Goal: Information Seeking & Learning: Learn about a topic

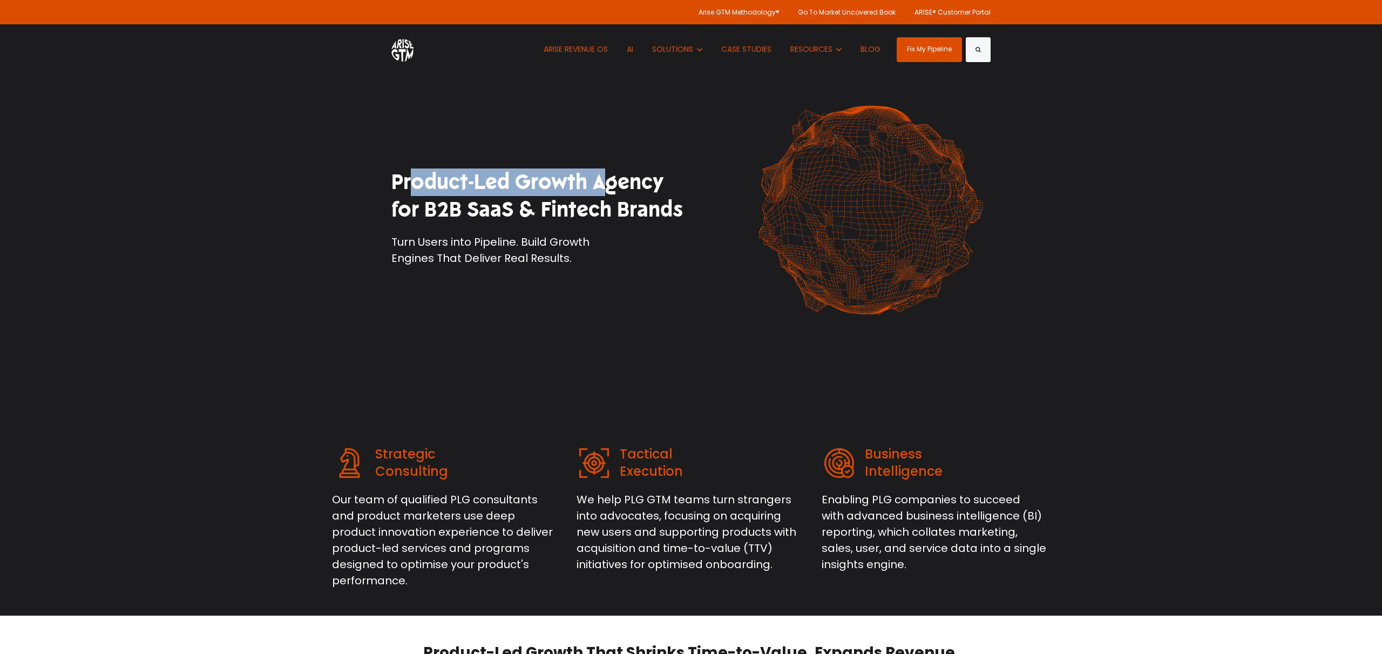
drag, startPoint x: 396, startPoint y: 181, endPoint x: 589, endPoint y: 188, distance: 193.3
click at [589, 188] on h1 "Product-Led Growth Agency for B2B SaaS & Fintech Brands" at bounding box center [536, 196] width 291 height 56
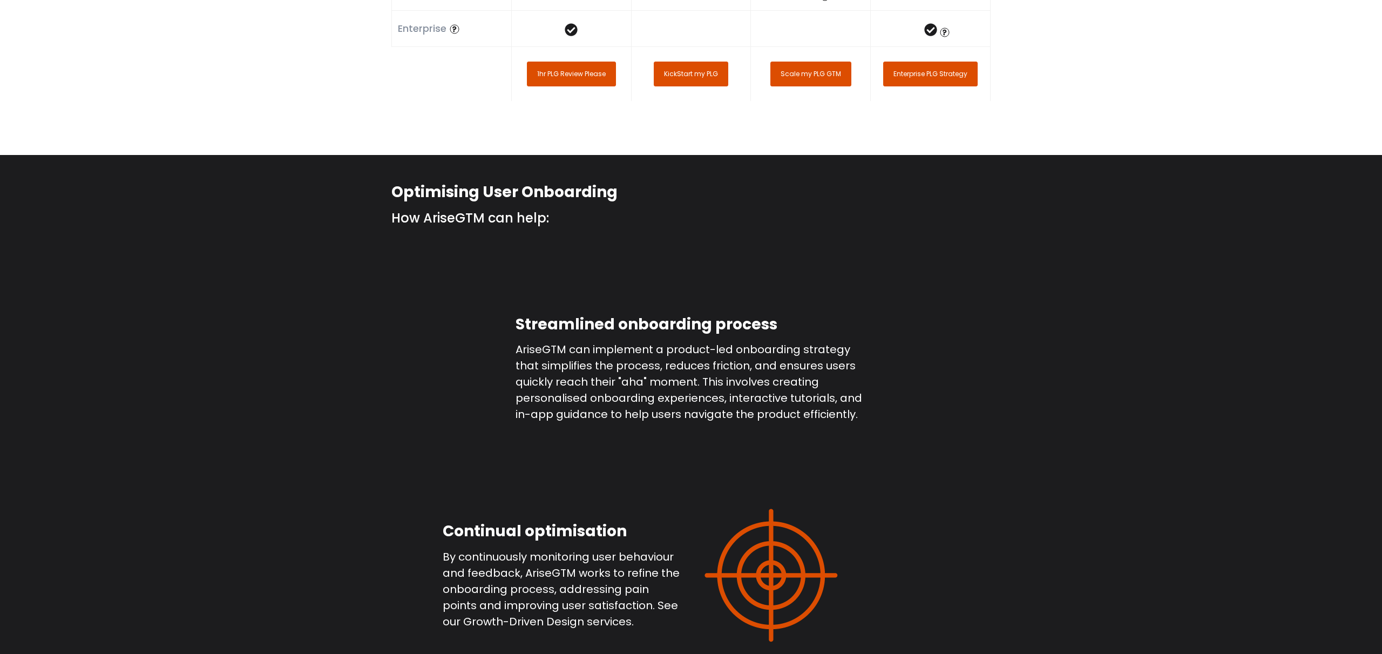
scroll to position [2783, 0]
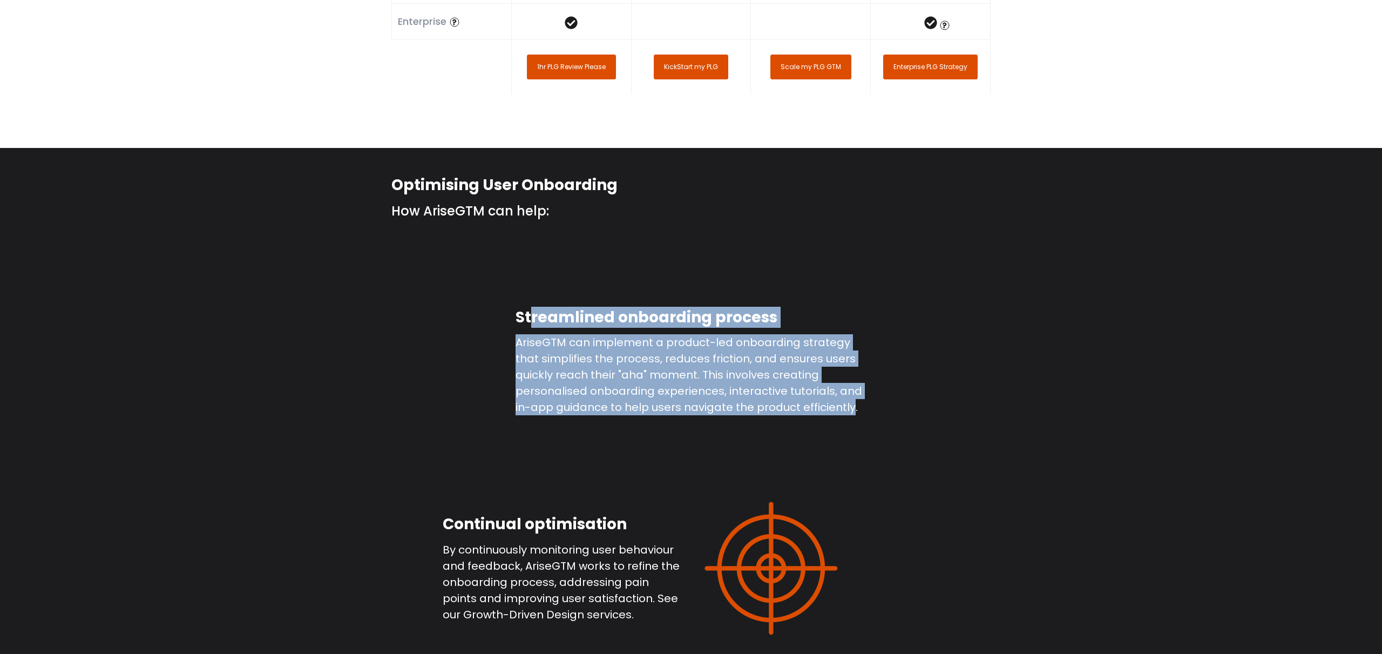
drag, startPoint x: 535, startPoint y: 285, endPoint x: 853, endPoint y: 376, distance: 331.3
click at [852, 377] on div "Streamlined onboarding process AriseGTM can implement a product-led onboarding …" at bounding box center [690, 361] width 351 height 108
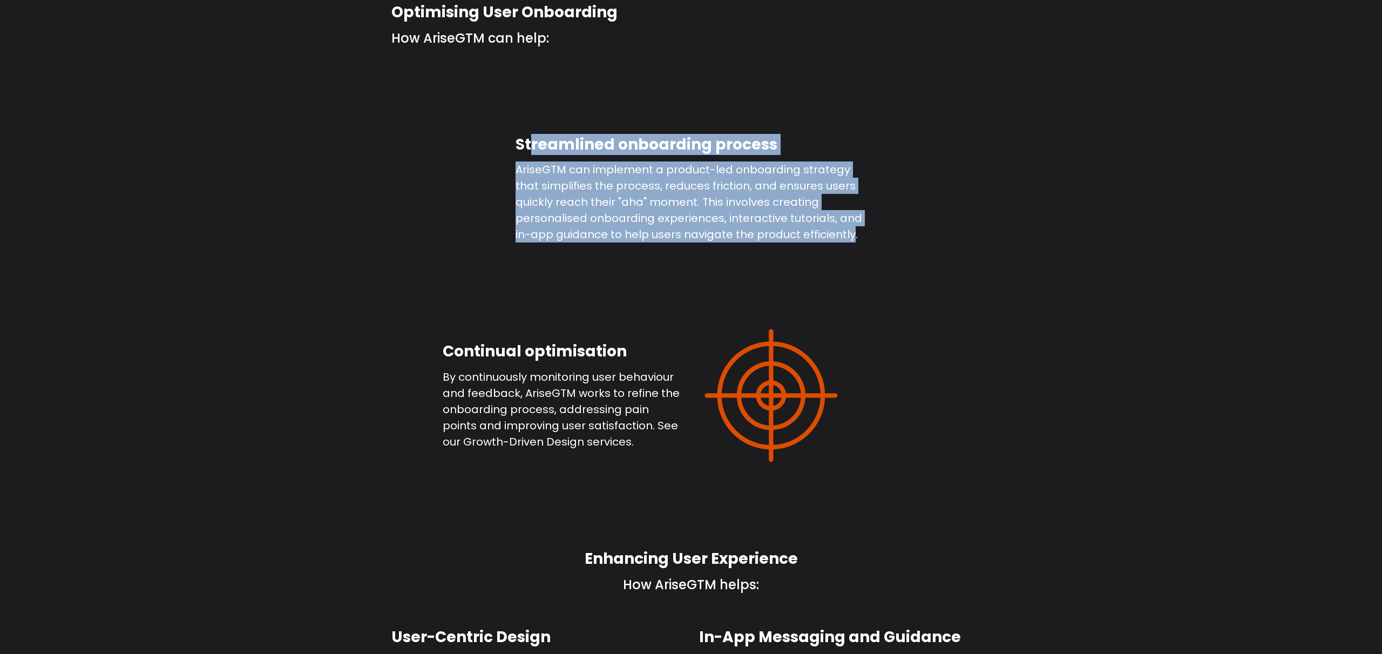
scroll to position [2971, 0]
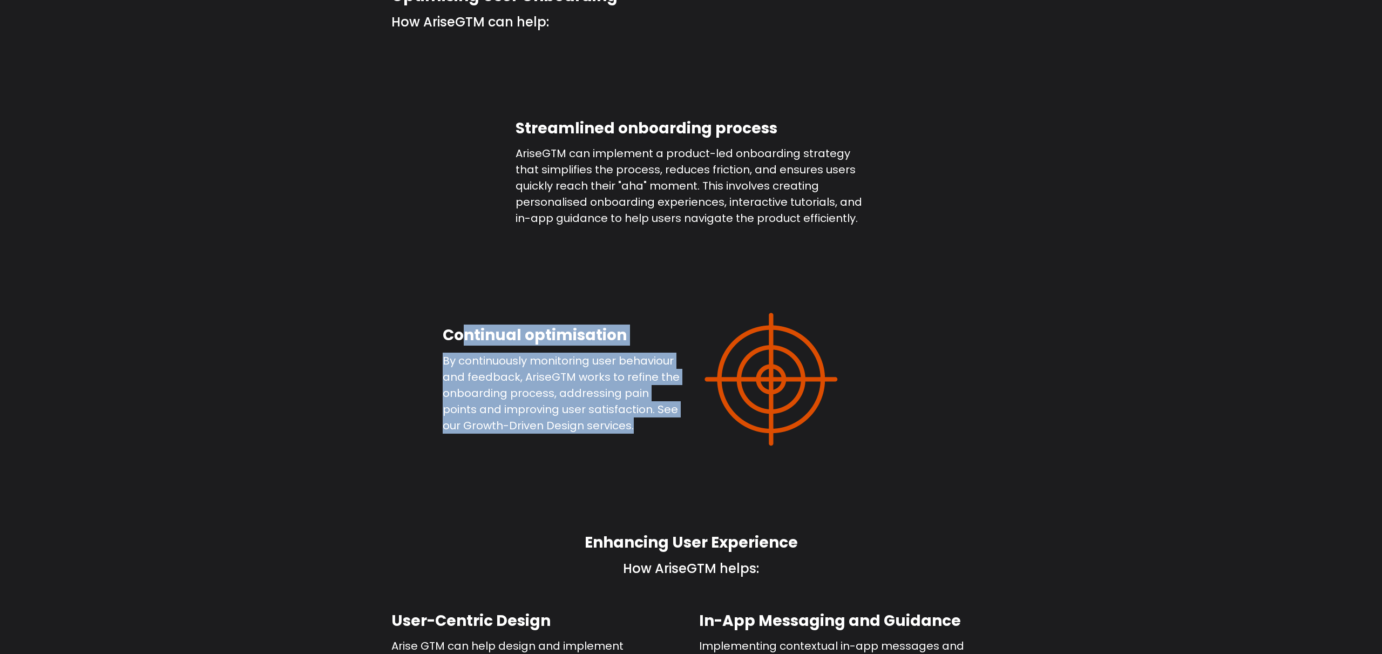
drag, startPoint x: 445, startPoint y: 302, endPoint x: 652, endPoint y: 392, distance: 225.0
click at [654, 394] on div "Continual optimisation By continuously monitoring user behaviour and feedback, …" at bounding box center [563, 379] width 240 height 108
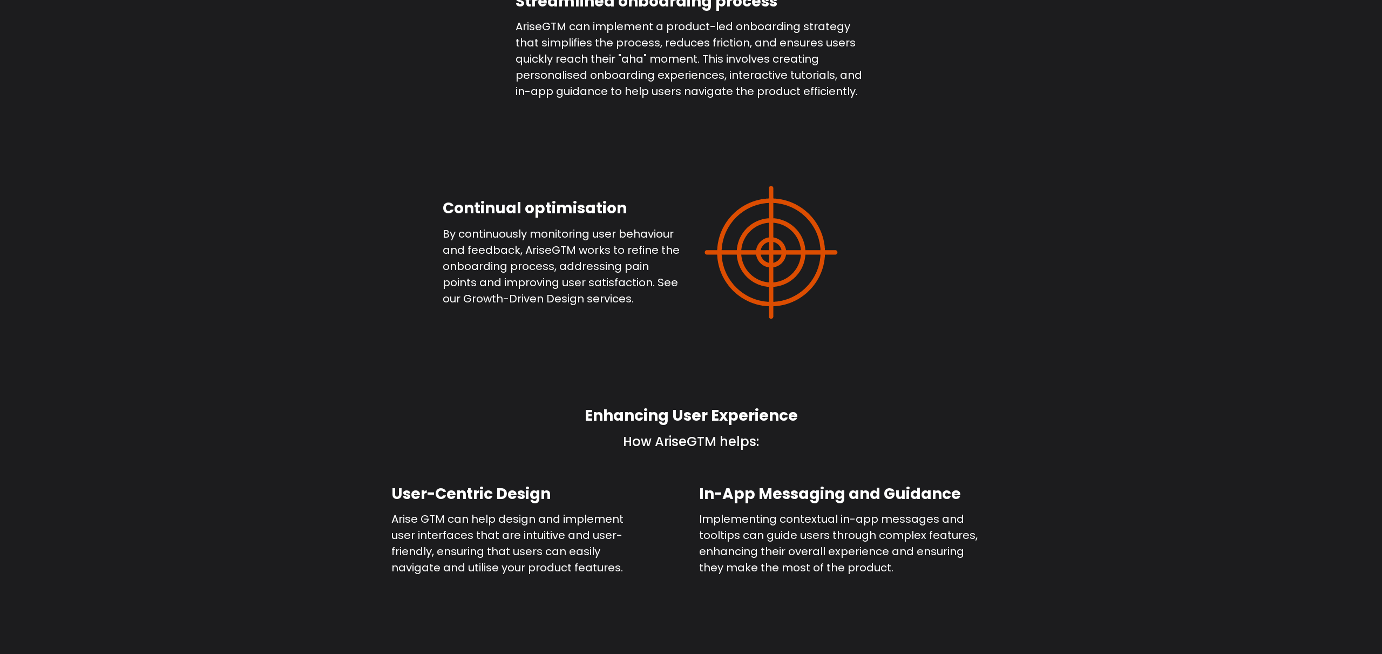
drag, startPoint x: 567, startPoint y: 203, endPoint x: 530, endPoint y: 202, distance: 36.7
click at [567, 226] on span "By continuously monitoring user behaviour and feedback, AriseGTM works to refin…" at bounding box center [561, 266] width 237 height 80
drag, startPoint x: 546, startPoint y: 202, endPoint x: 474, endPoint y: 215, distance: 72.9
click at [646, 226] on span "By continuously monitoring user behaviour and feedback, AriseGTM works to refin…" at bounding box center [561, 266] width 237 height 80
drag, startPoint x: 453, startPoint y: 214, endPoint x: 505, endPoint y: 216, distance: 51.9
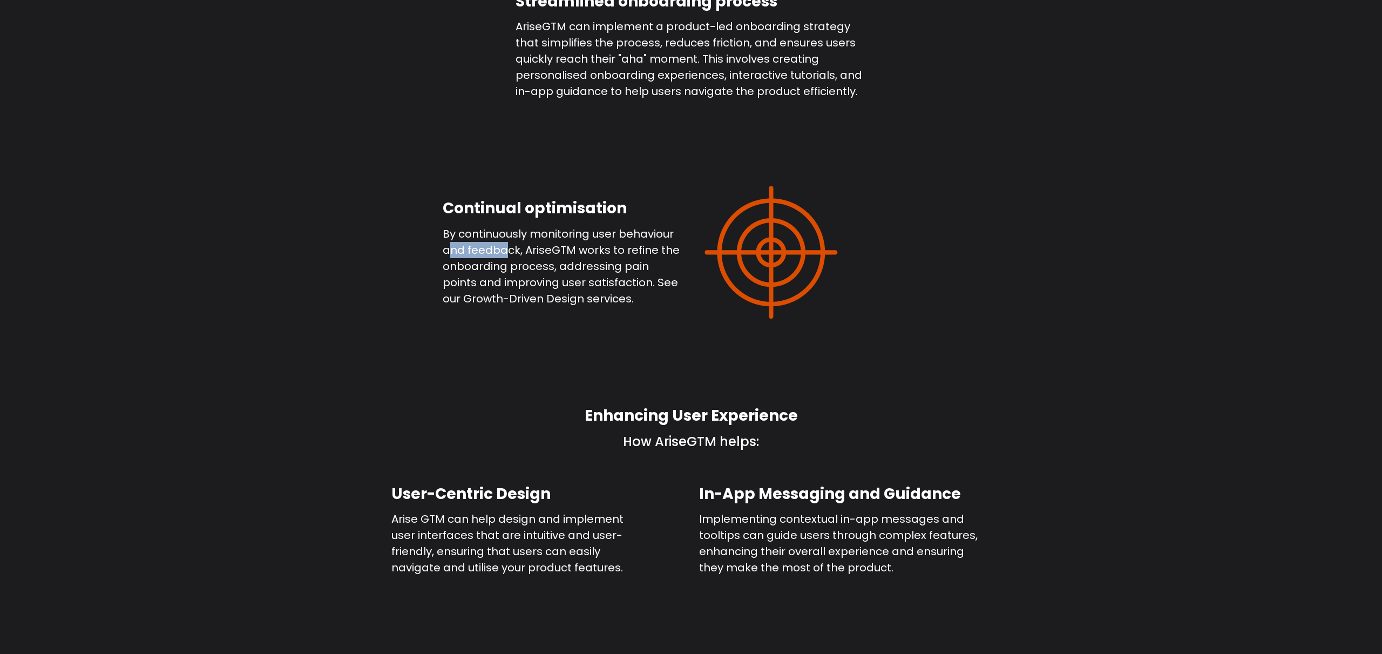
click at [505, 226] on span "By continuously monitoring user behaviour and feedback, AriseGTM works to refin…" at bounding box center [561, 266] width 237 height 80
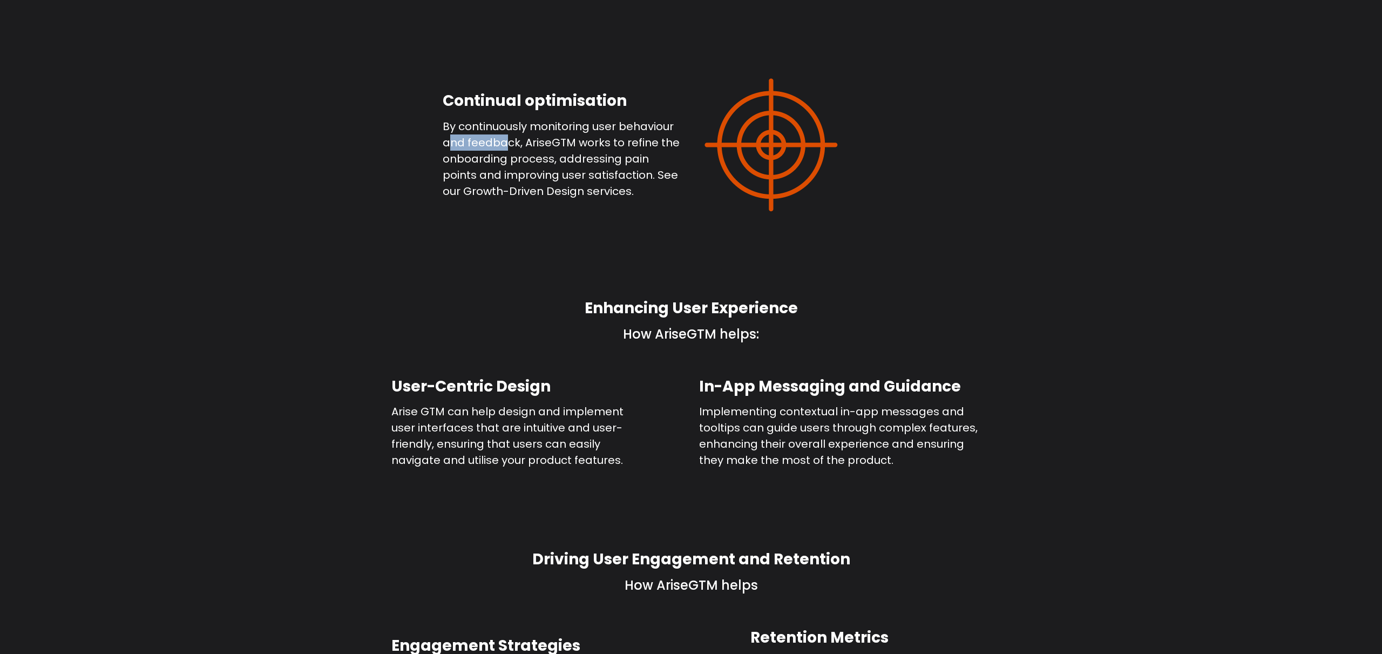
scroll to position [3233, 0]
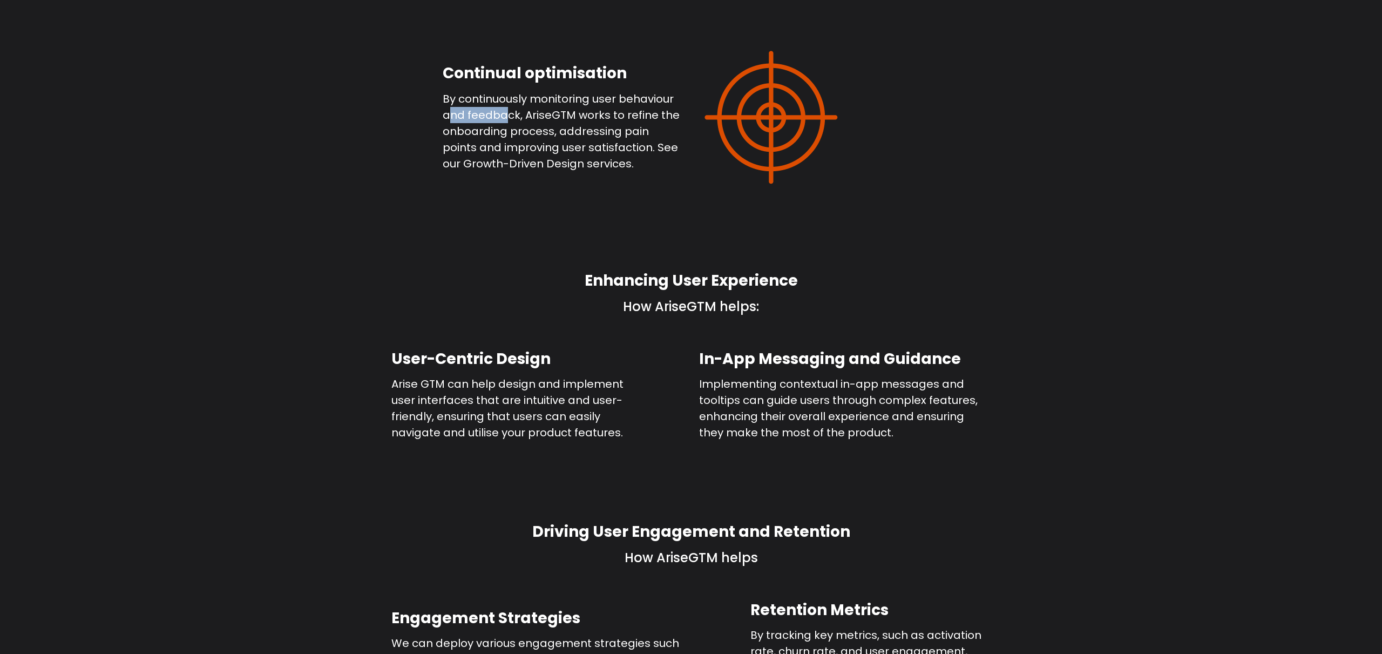
drag, startPoint x: 593, startPoint y: 245, endPoint x: 689, endPoint y: 279, distance: 102.1
click at [803, 270] on h2 "Enhancing User Experience" at bounding box center [690, 280] width 599 height 21
drag, startPoint x: 468, startPoint y: 324, endPoint x: 568, endPoint y: 330, distance: 100.5
click at [568, 349] on h2 "User-Centric Design" at bounding box center [511, 359] width 240 height 21
drag, startPoint x: 723, startPoint y: 324, endPoint x: 974, endPoint y: 325, distance: 250.5
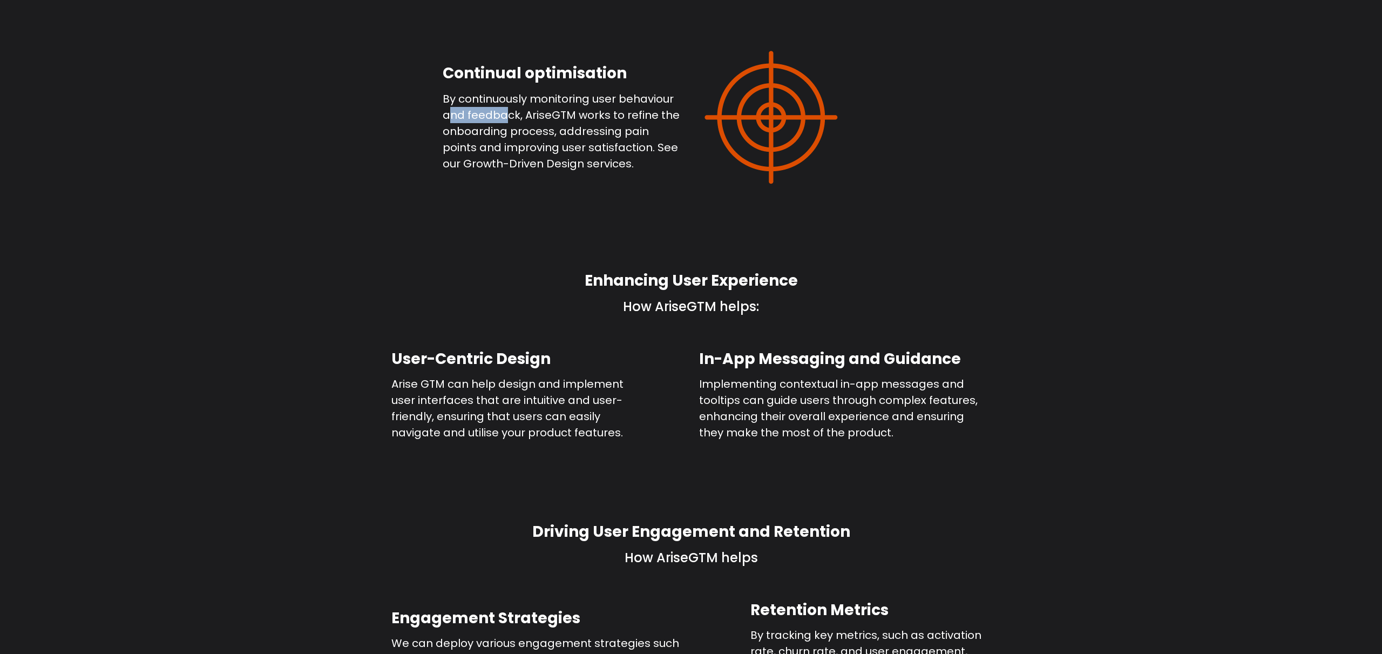
click at [974, 349] on h2 "In-App Messaging and Guidance" at bounding box center [844, 359] width 291 height 21
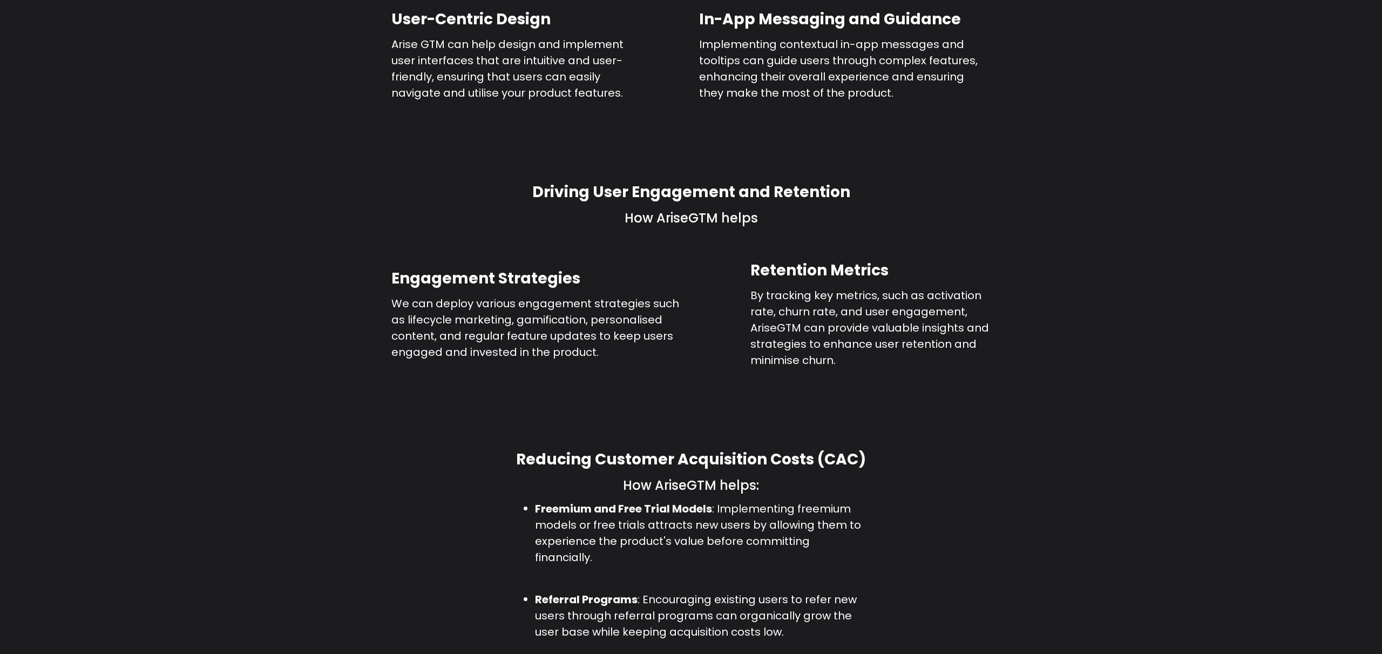
scroll to position [3600, 0]
